Goal: Ask a question

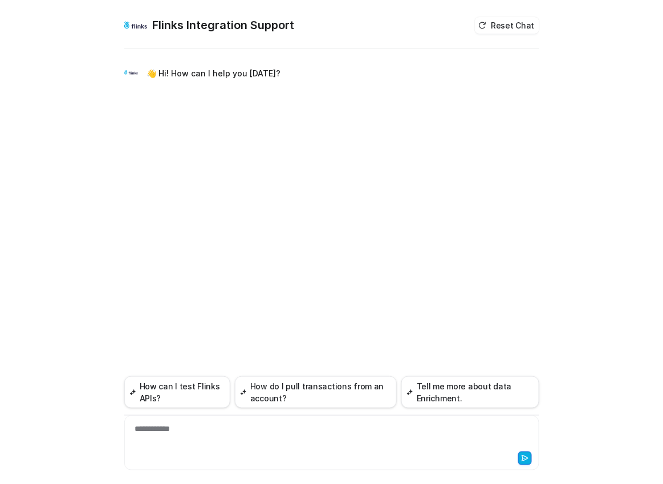
click at [220, 429] on div "**********" at bounding box center [331, 436] width 409 height 26
paste div
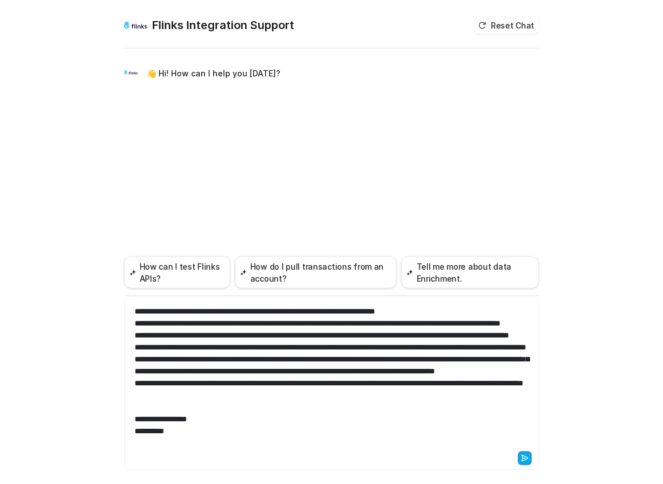
click at [195, 451] on div at bounding box center [331, 457] width 409 height 16
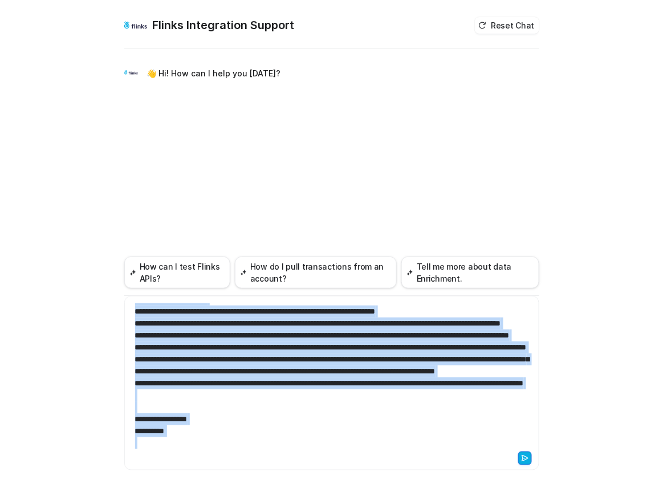
scroll to position [0, 0]
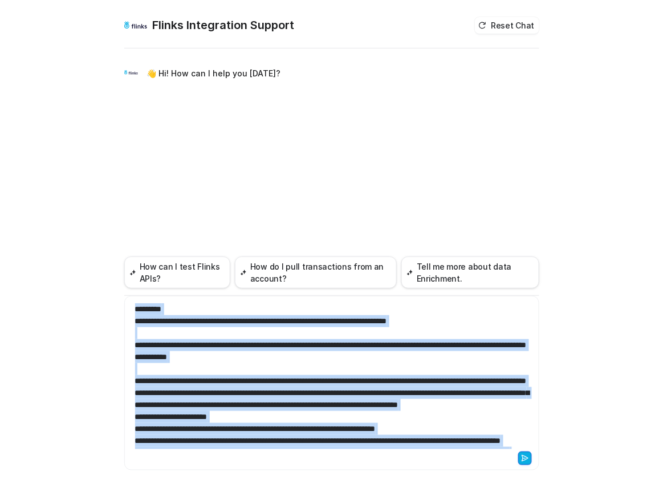
drag, startPoint x: 195, startPoint y: 441, endPoint x: 60, endPoint y: 129, distance: 340.0
click at [59, 129] on div "Flinks Integration Support Reset Chat 👋 Hi! How can I help you today? How can I…" at bounding box center [331, 242] width 663 height 484
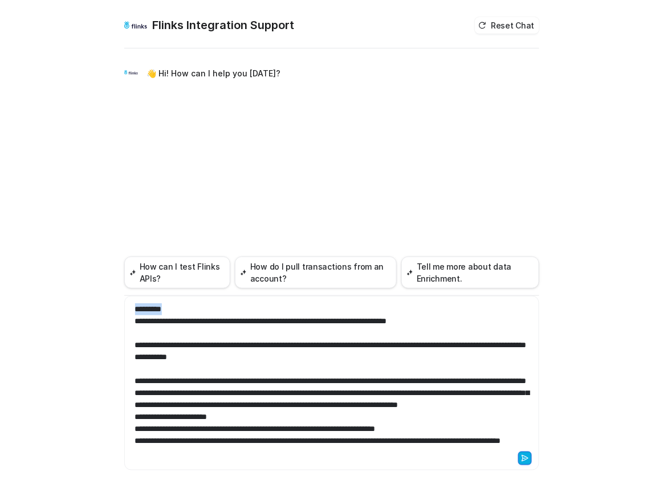
drag, startPoint x: 100, startPoint y: 311, endPoint x: 41, endPoint y: 311, distance: 58.7
click at [41, 311] on div "Flinks Integration Support Reset Chat 👋 Hi! How can I help you today? How can I…" at bounding box center [331, 242] width 663 height 484
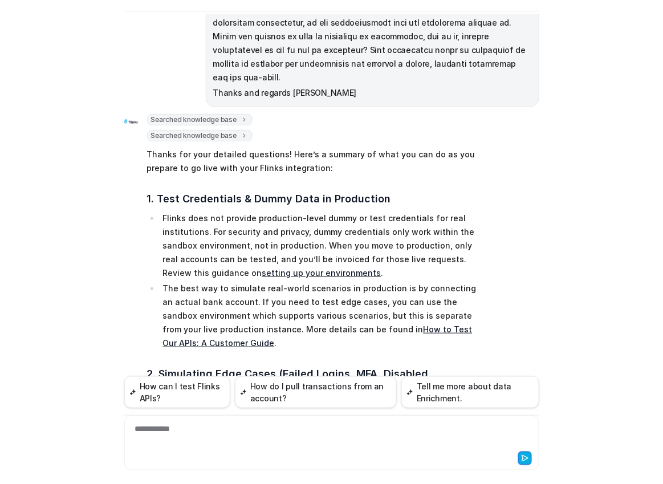
scroll to position [295, 0]
